Goal: Check status: Check status

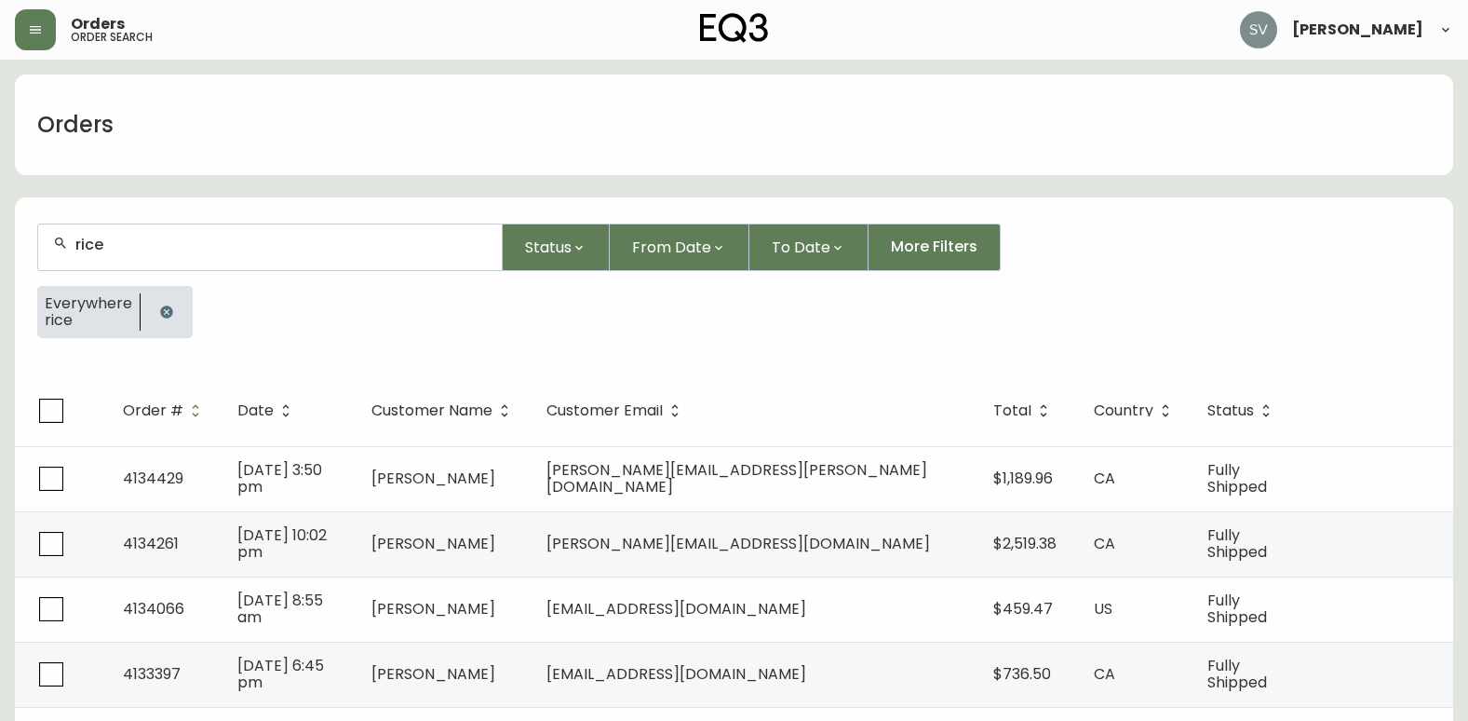
click at [160, 311] on icon "button" at bounding box center [166, 311] width 12 height 12
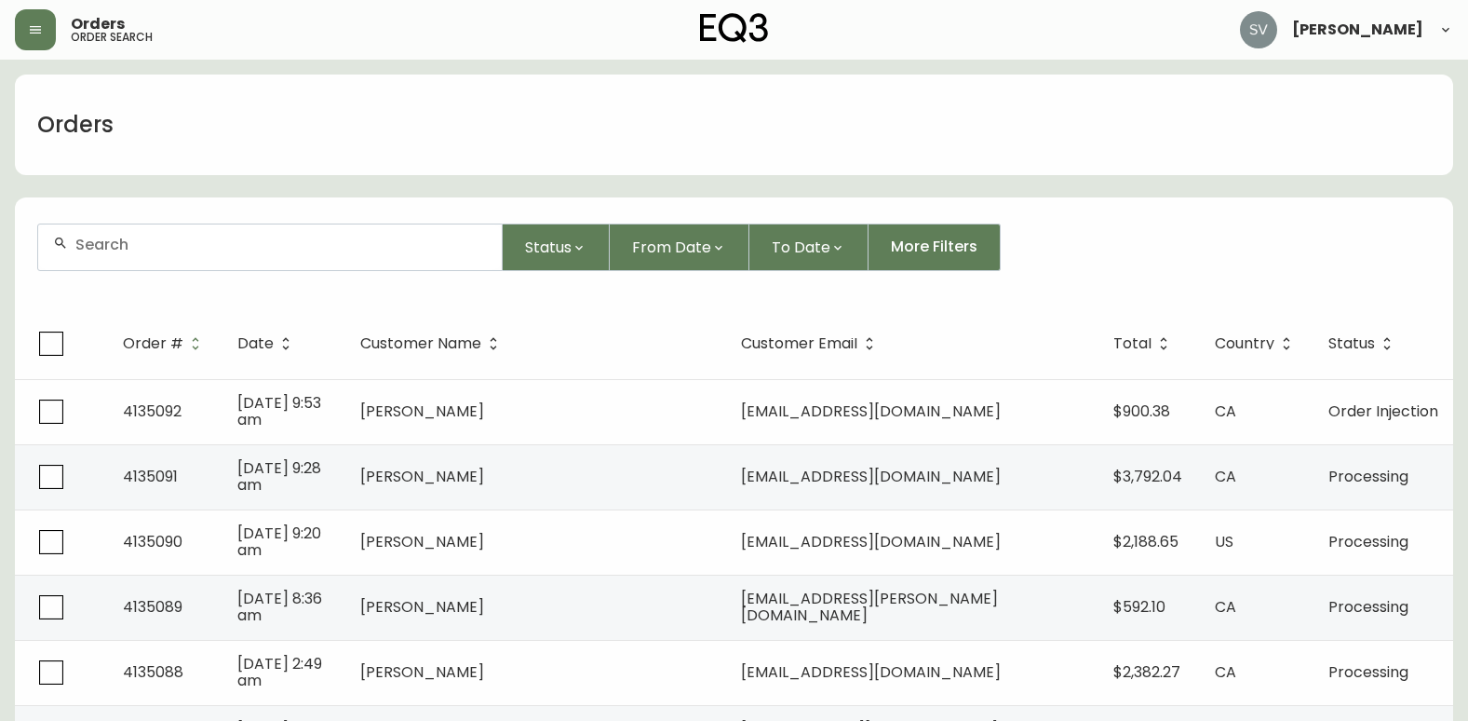
click at [185, 250] on input "text" at bounding box center [280, 245] width 411 height 18
paste input "4132894"
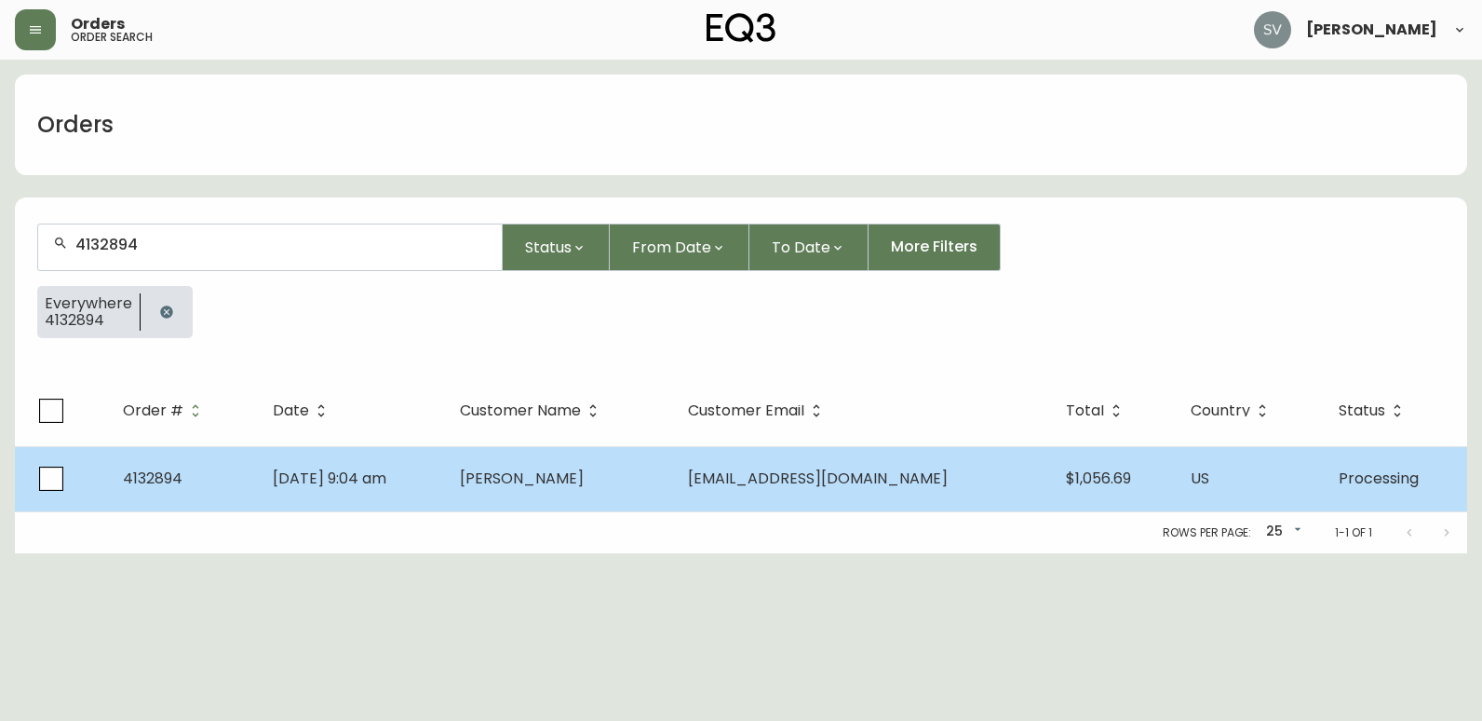
type input "4132894"
click at [564, 493] on td "[PERSON_NAME]" at bounding box center [559, 478] width 229 height 65
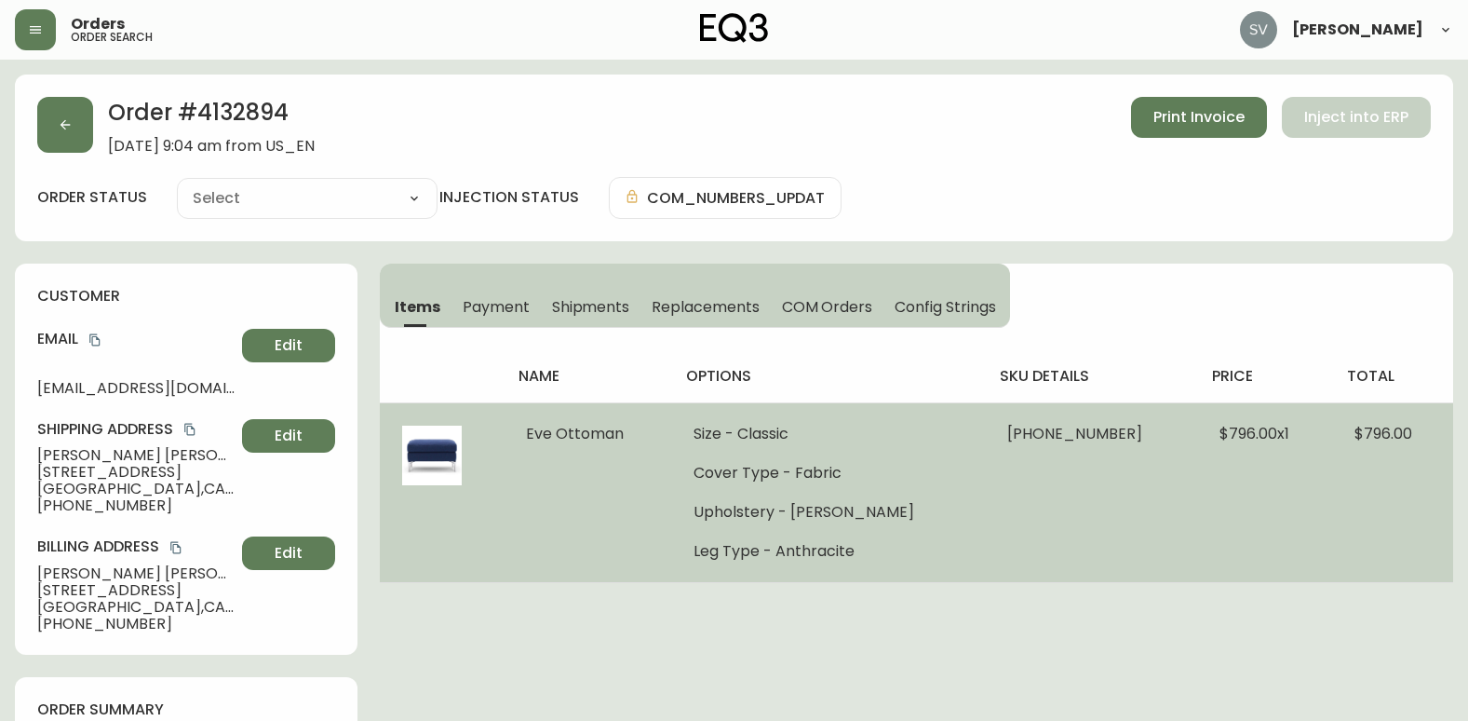
type input "Processing"
select select "PROCESSING"
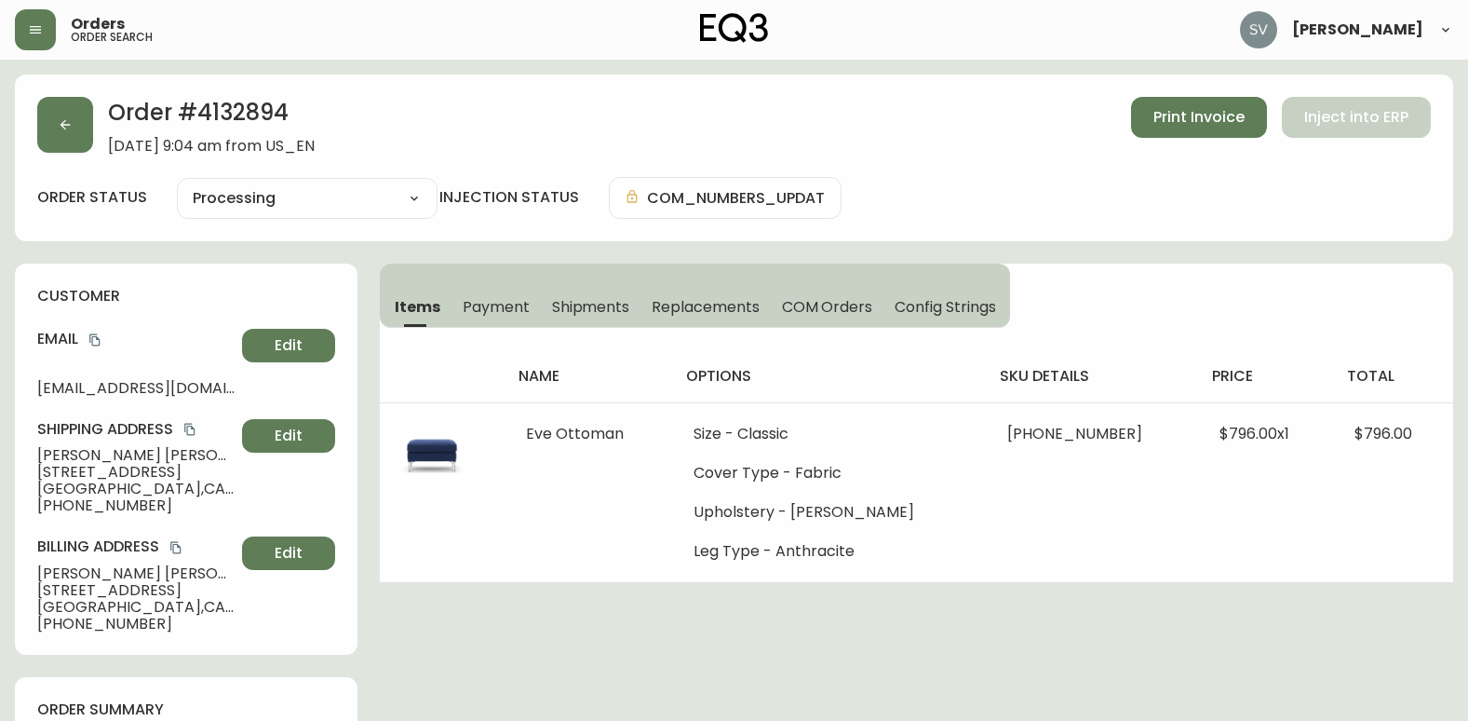
click at [585, 313] on span "Shipments" at bounding box center [591, 307] width 78 height 20
